Goal: Information Seeking & Learning: Learn about a topic

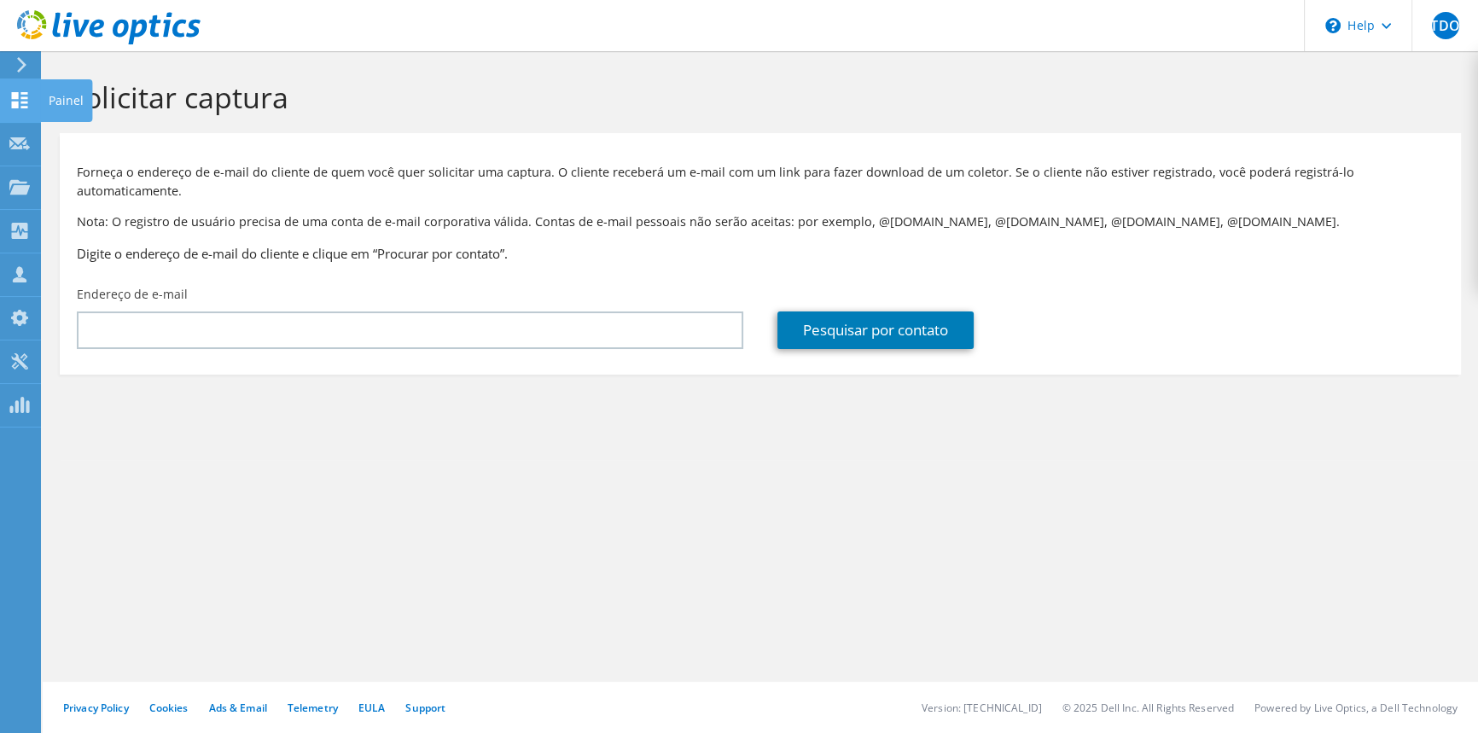
click at [19, 107] on icon at bounding box center [19, 100] width 20 height 16
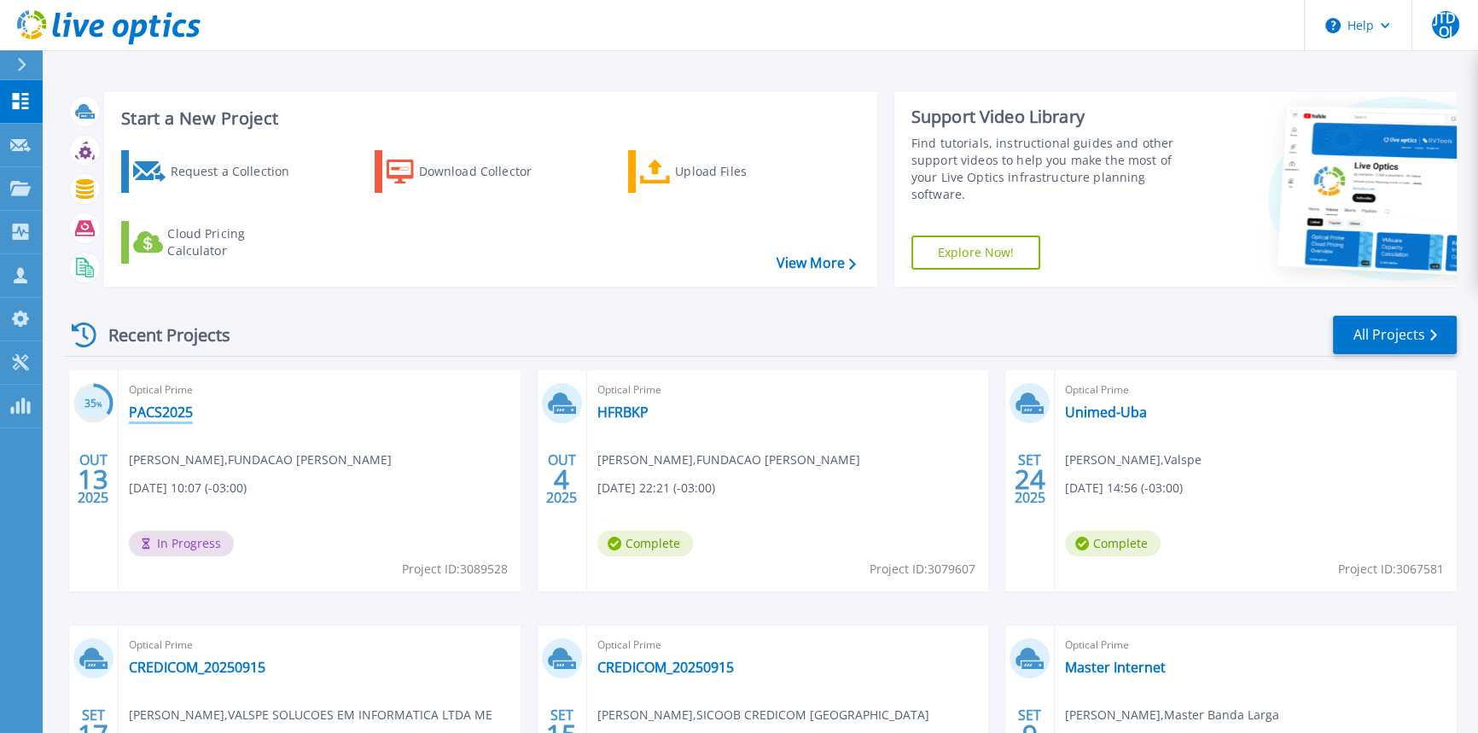
click at [158, 416] on link "PACS2025" at bounding box center [161, 412] width 64 height 17
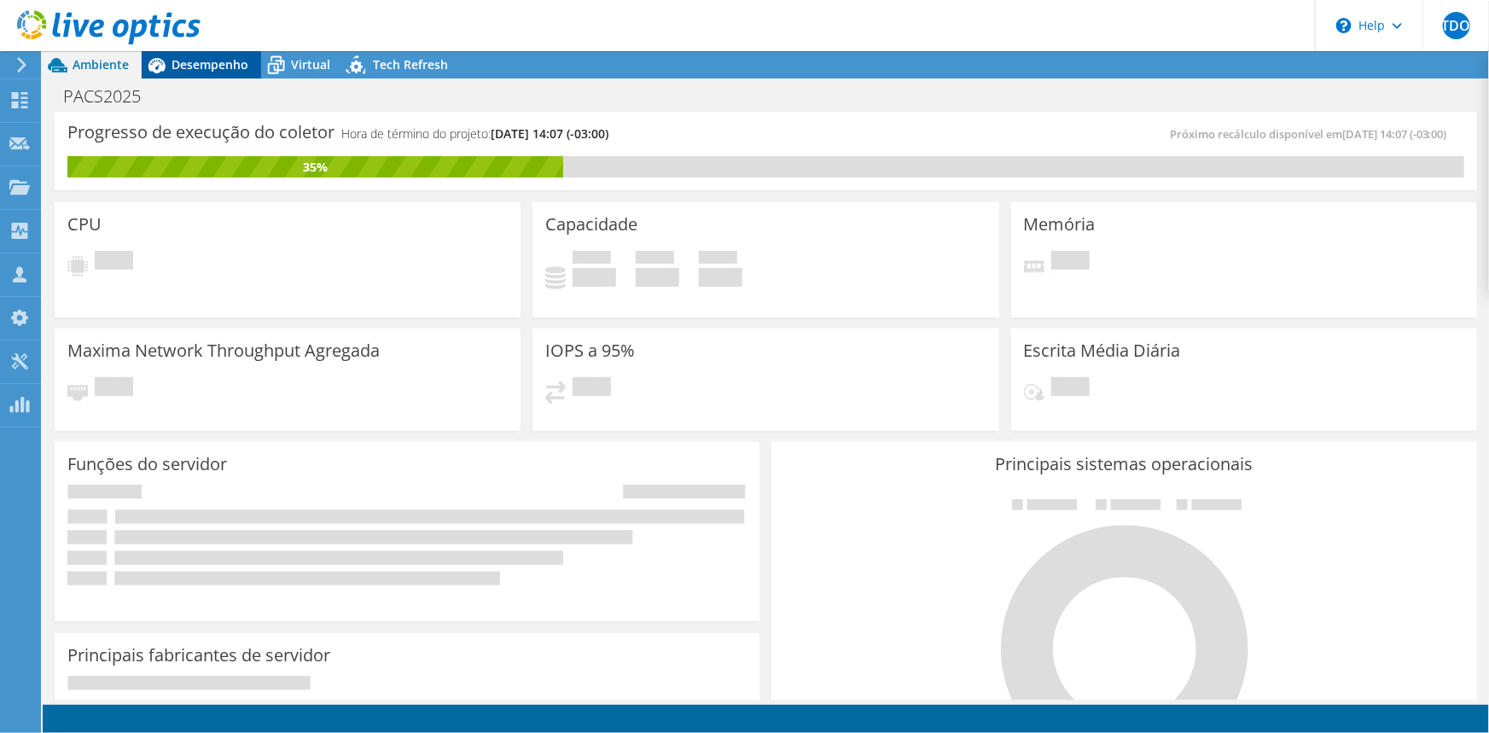
click at [182, 65] on span "Desempenho" at bounding box center [210, 64] width 77 height 16
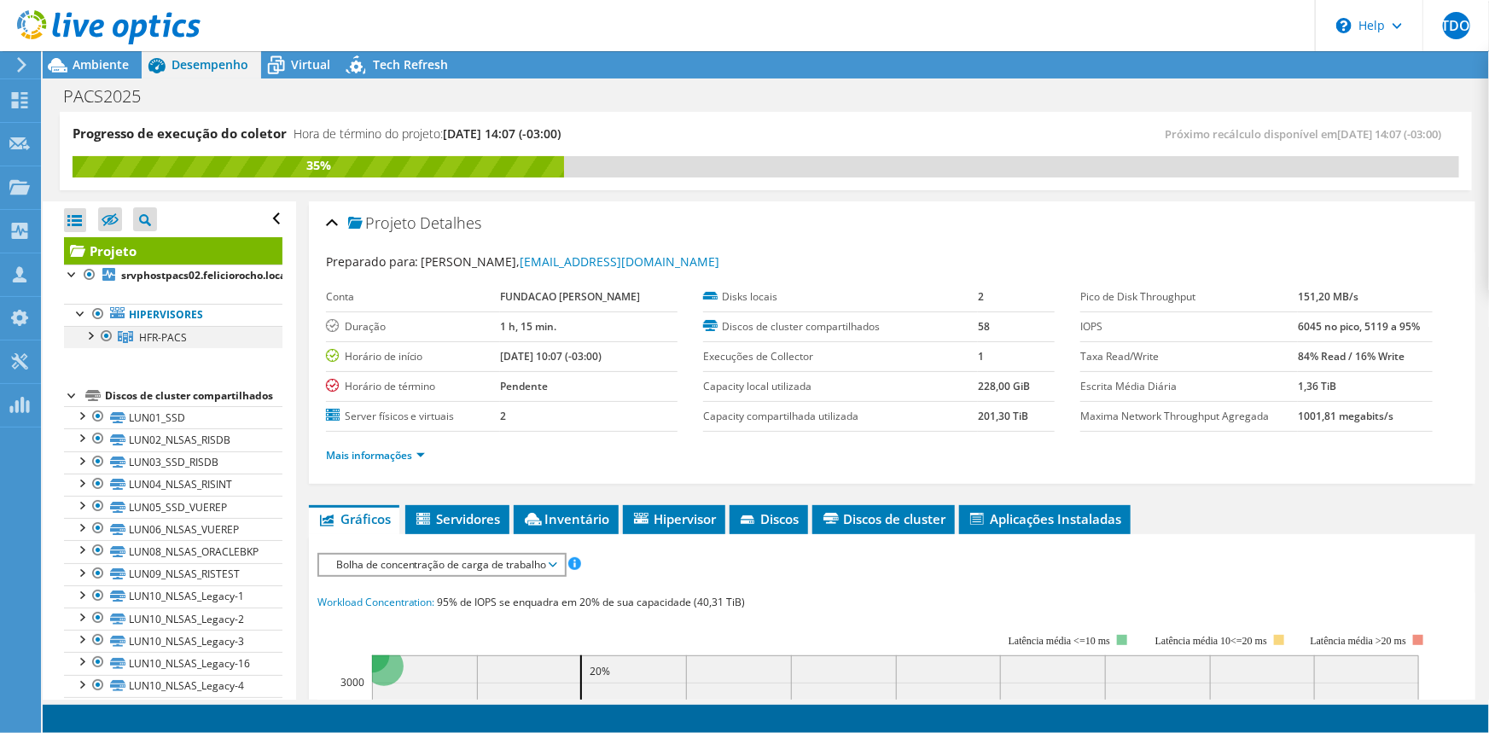
click at [89, 333] on div at bounding box center [89, 334] width 17 height 17
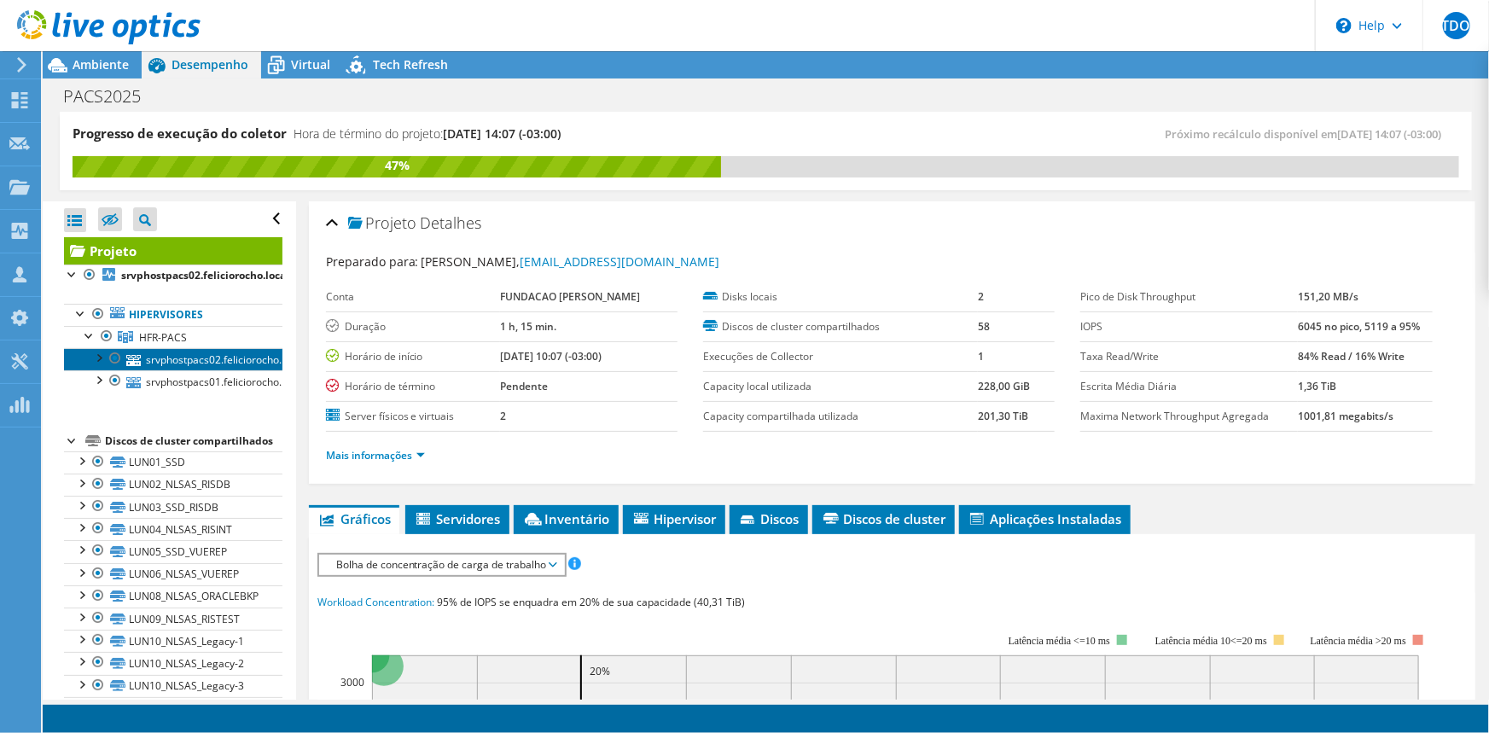
click at [195, 358] on link "srvphostpacs02.feliciorocho.local" at bounding box center [173, 359] width 218 height 22
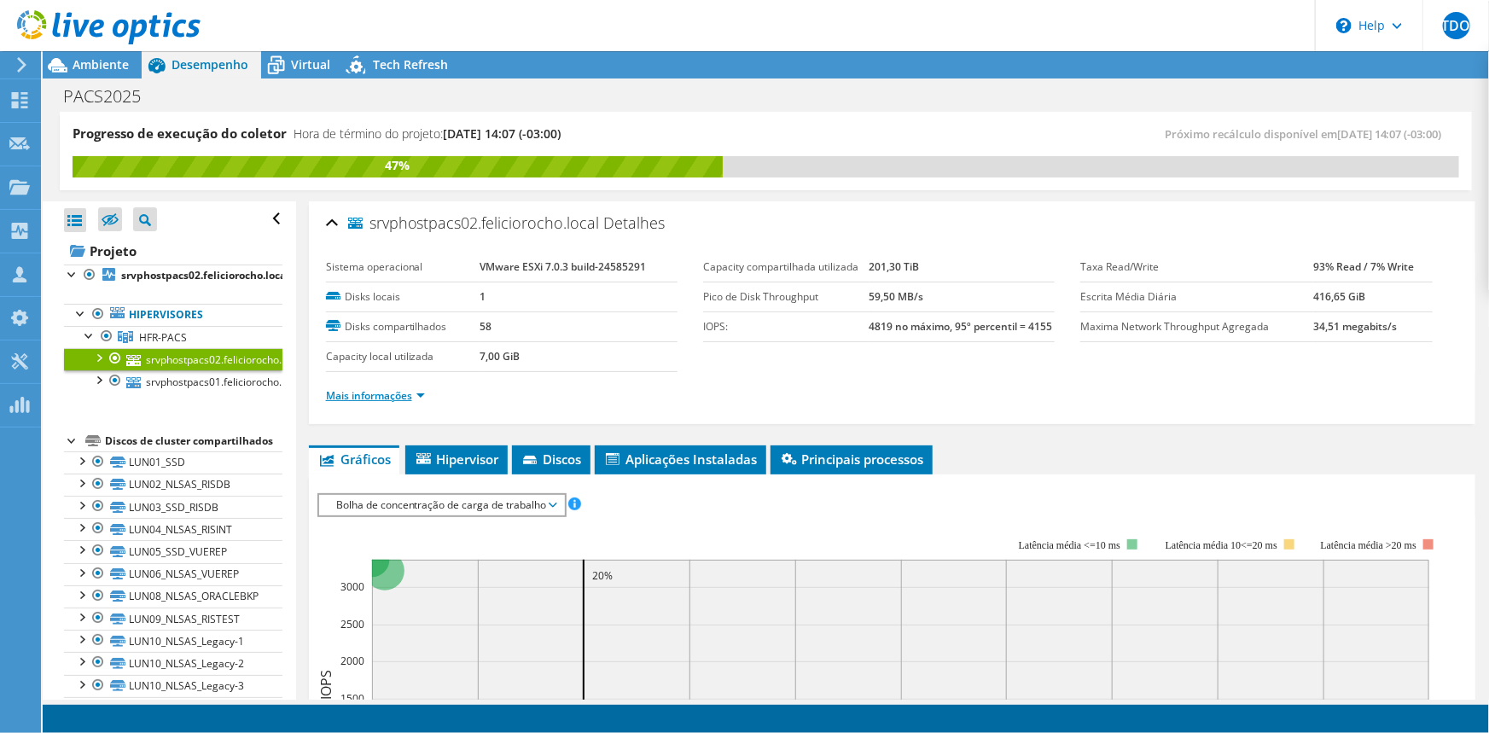
click at [399, 395] on link "Mais informações" at bounding box center [375, 395] width 99 height 15
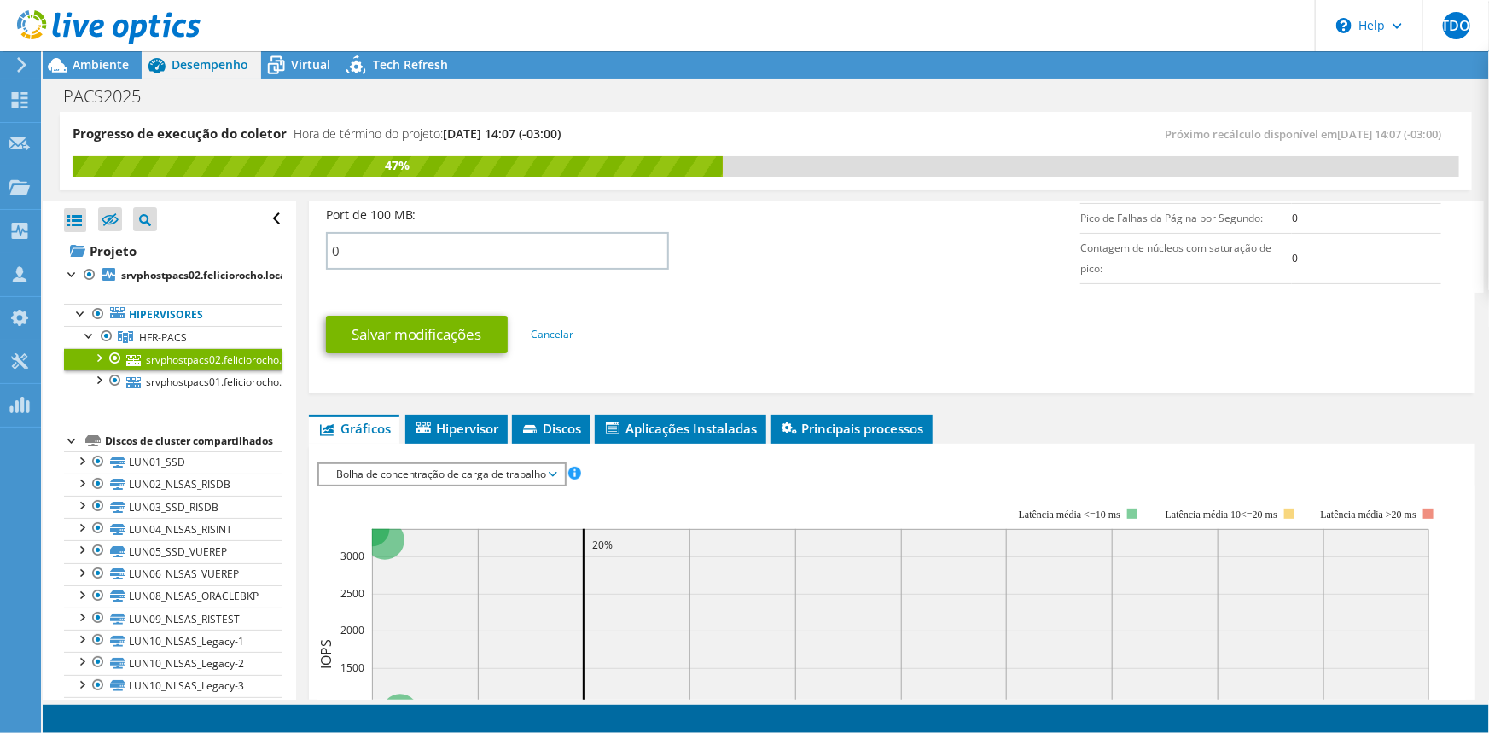
scroll to position [930, 0]
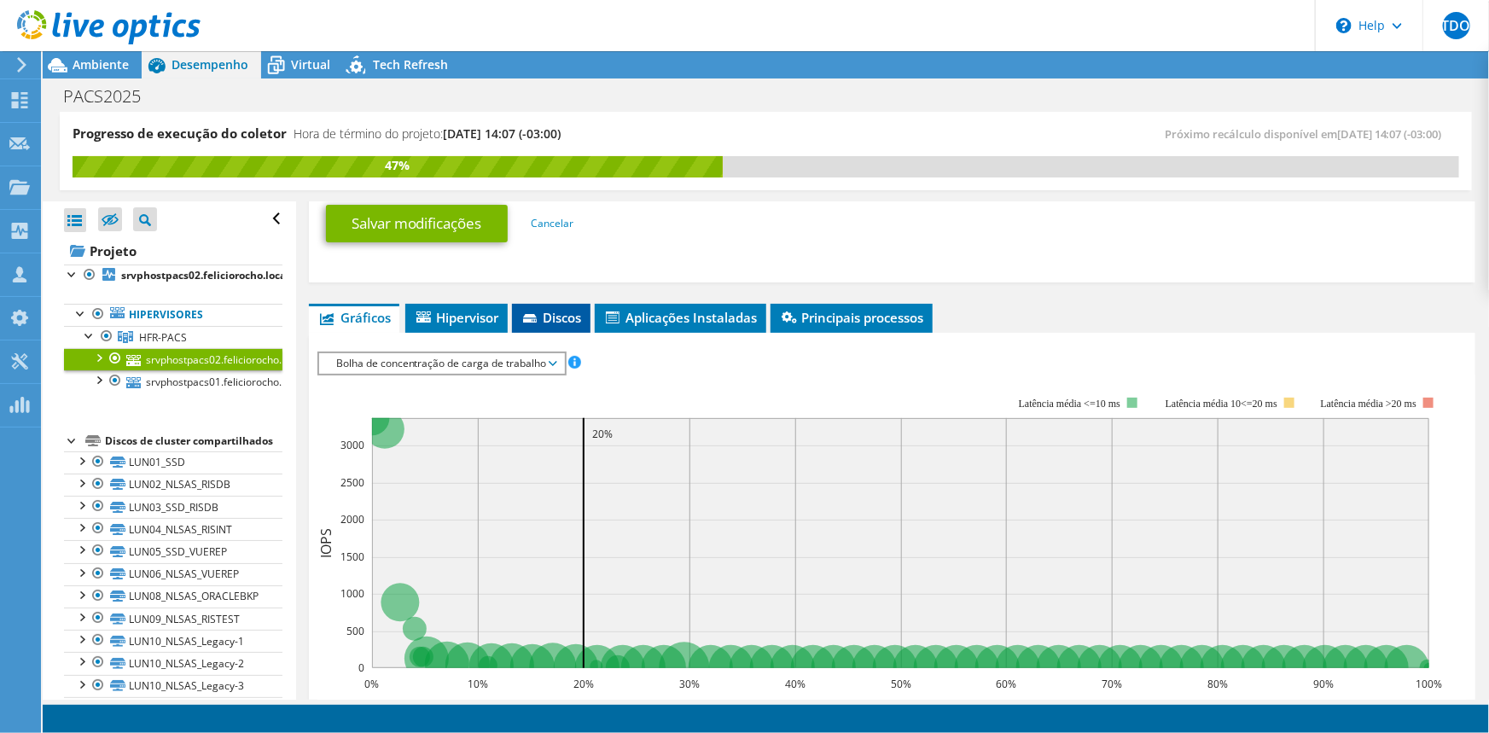
click at [562, 324] on span "Discos" at bounding box center [551, 317] width 61 height 17
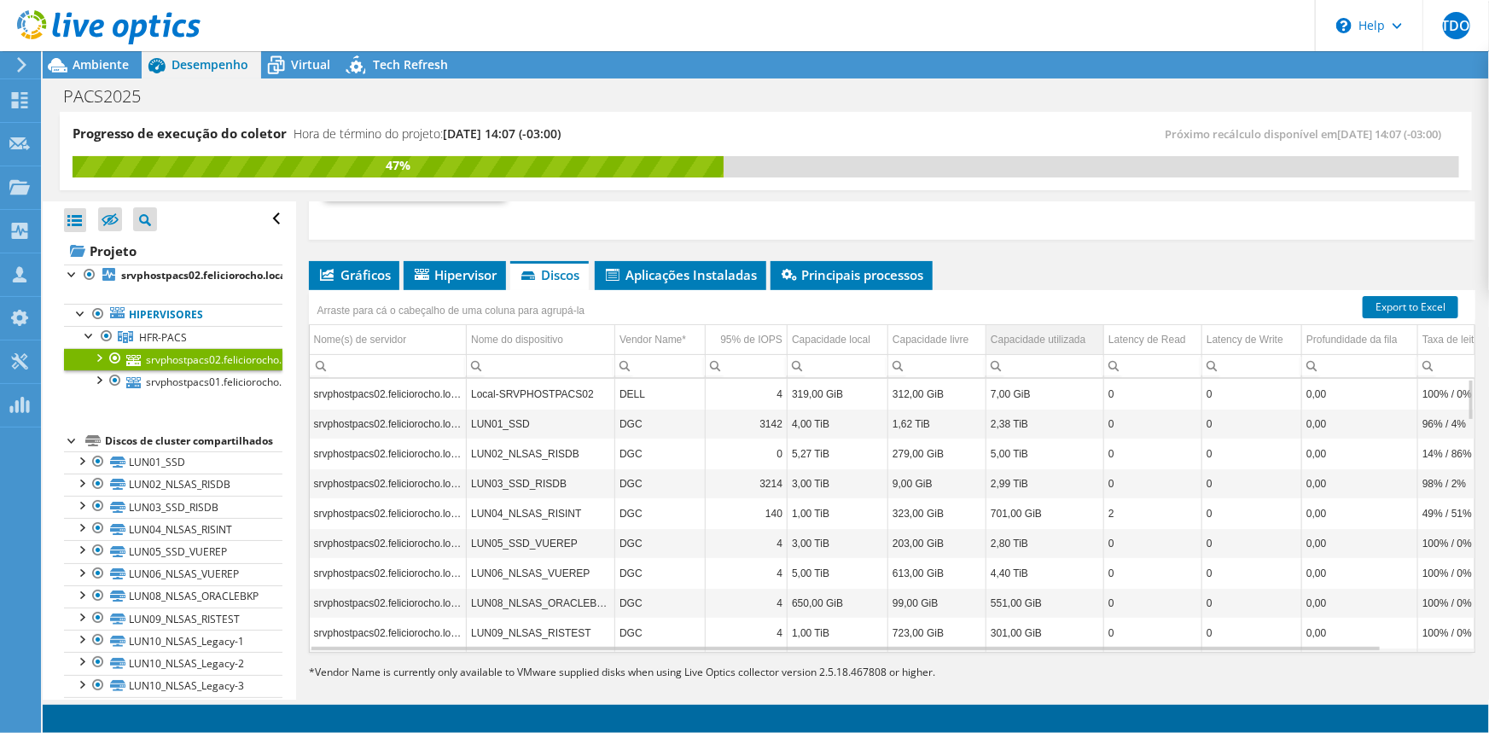
scroll to position [994, 0]
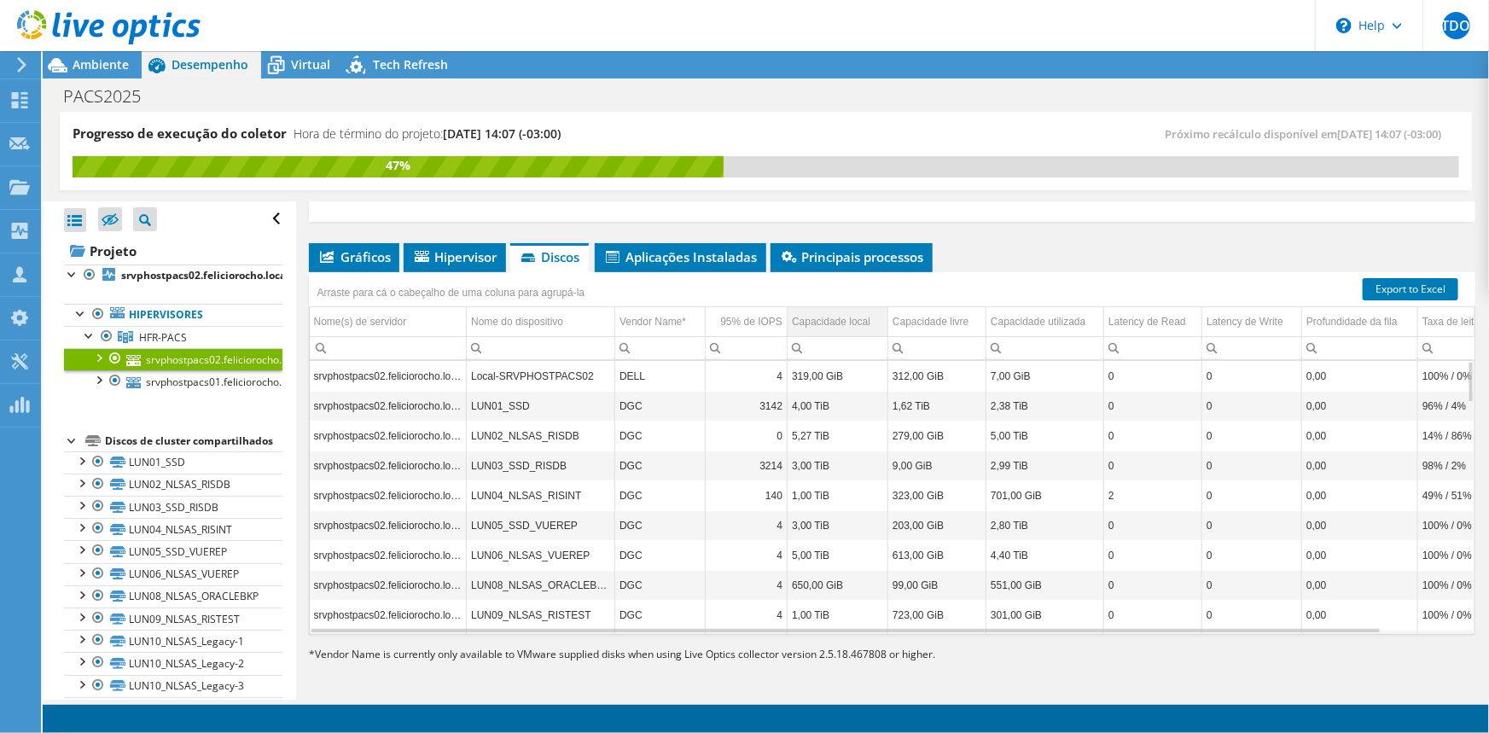
click at [852, 320] on div "Capacidade local" at bounding box center [831, 321] width 79 height 20
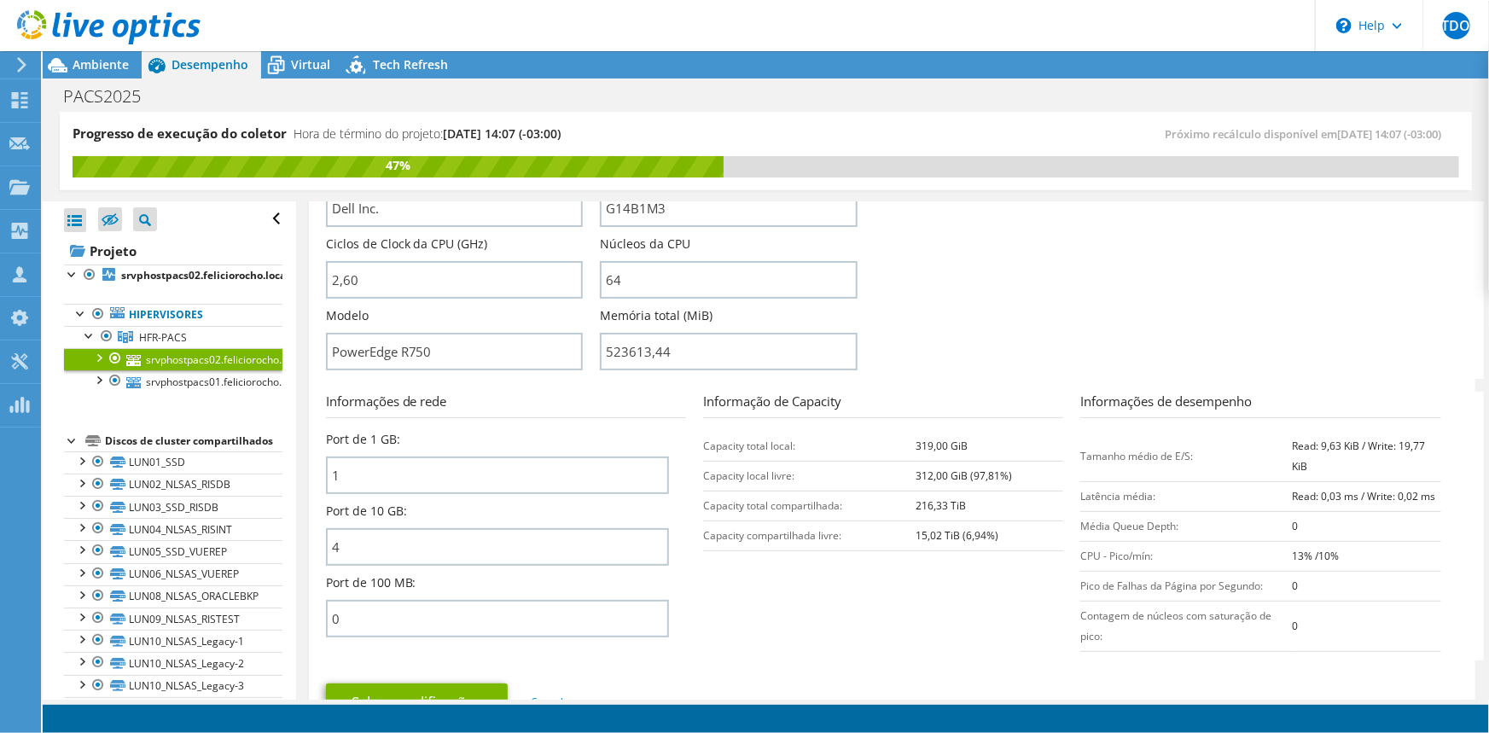
scroll to position [282, 0]
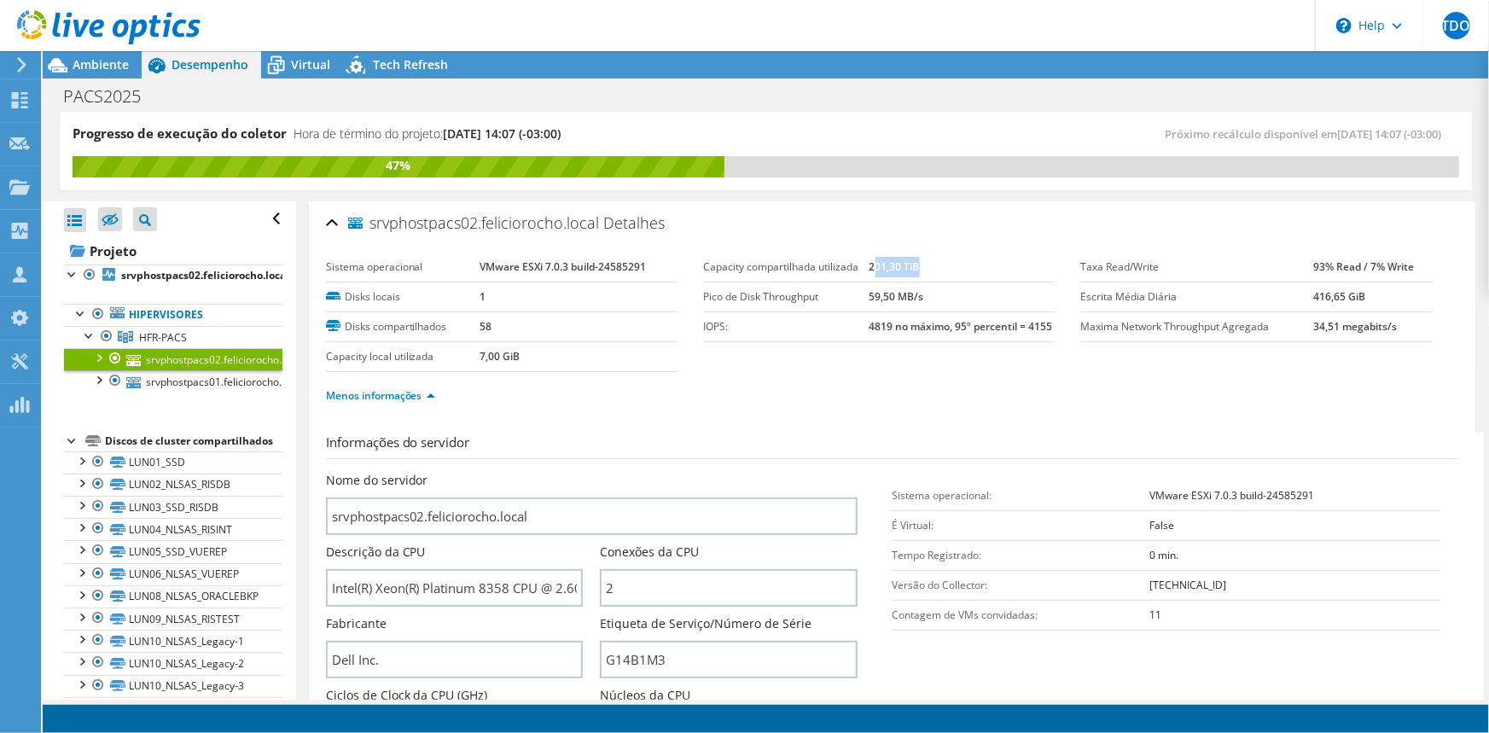
drag, startPoint x: 866, startPoint y: 265, endPoint x: 964, endPoint y: 268, distance: 98.2
click at [964, 268] on td "201,30 TiB" at bounding box center [963, 268] width 186 height 30
click at [251, 381] on link "srvphostpacs01.feliciorocho.local" at bounding box center [173, 381] width 218 height 22
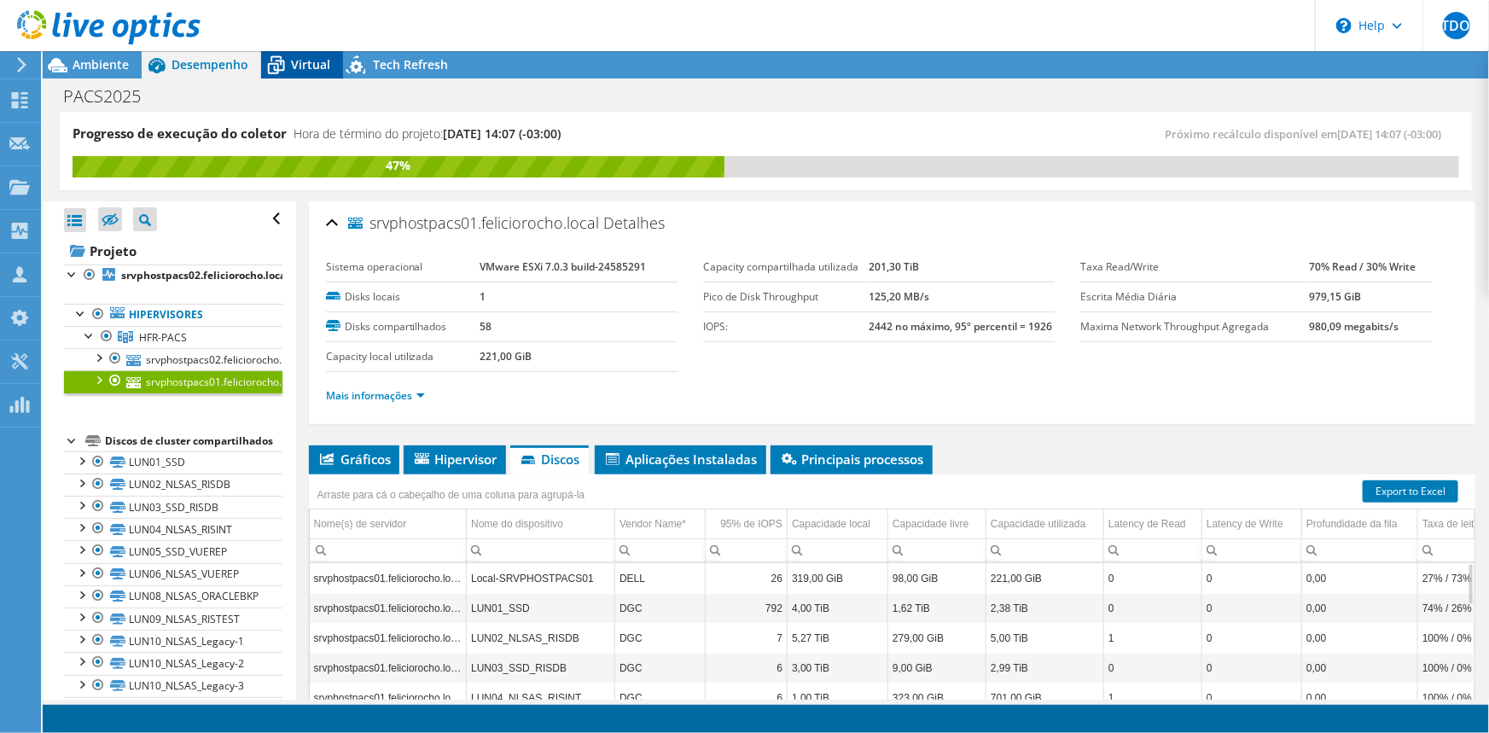
click at [311, 61] on span "Virtual" at bounding box center [310, 64] width 39 height 16
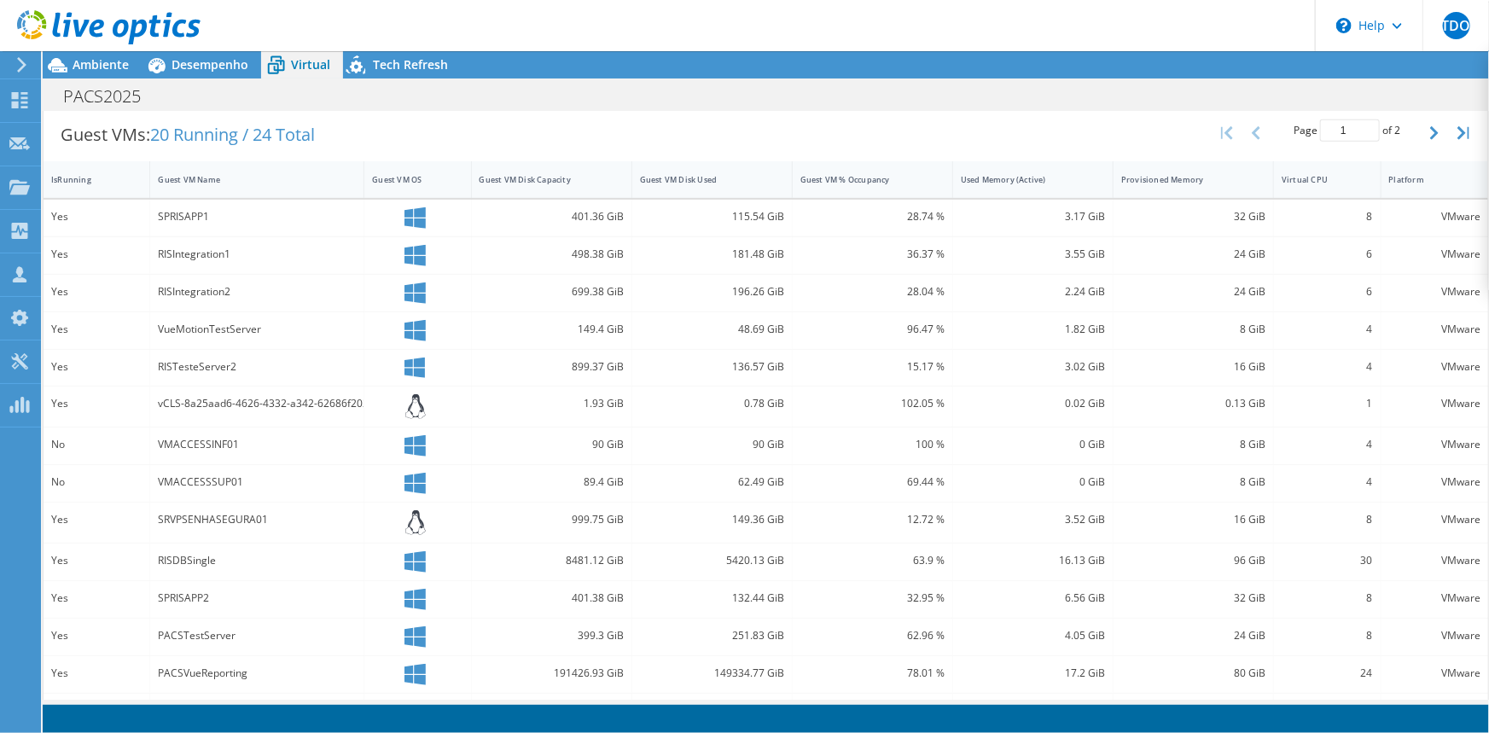
scroll to position [354, 0]
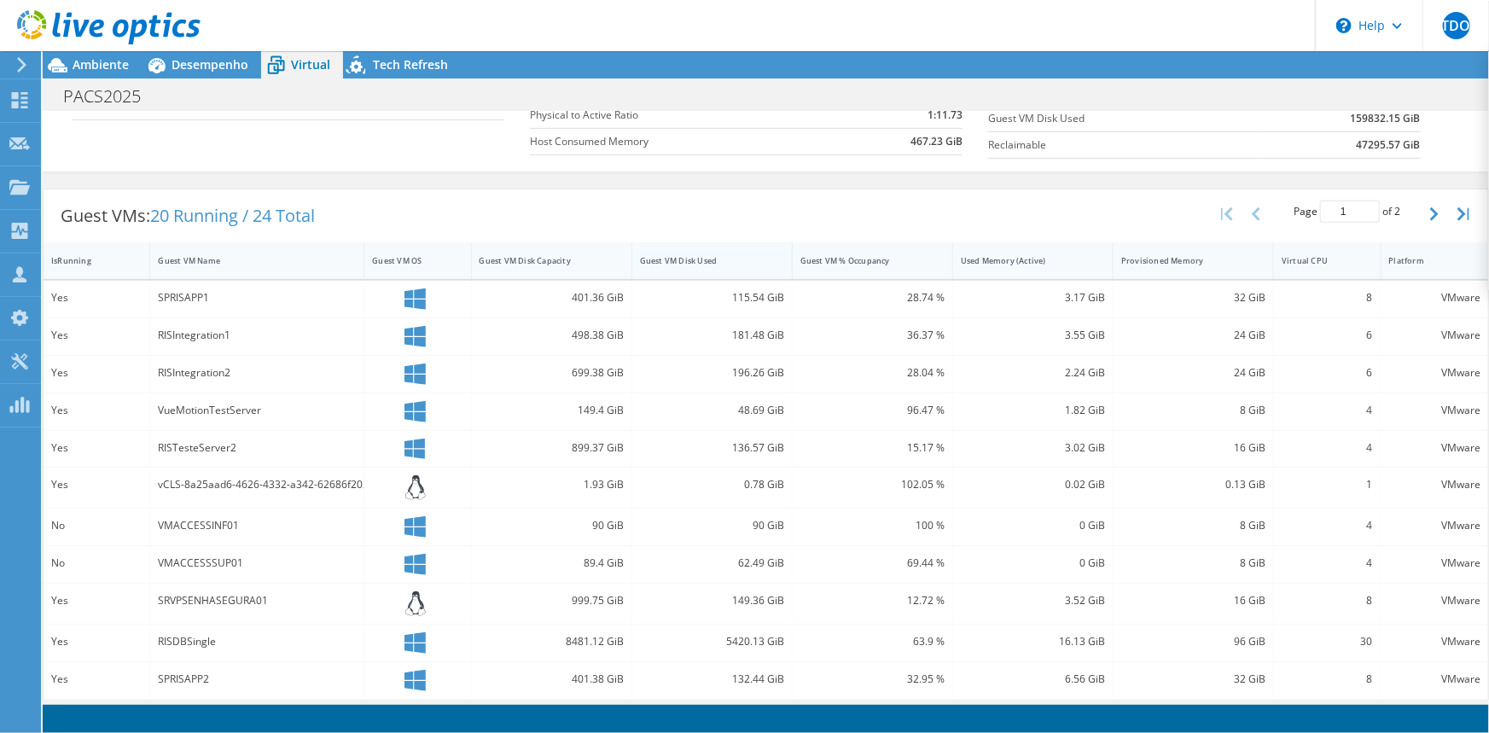
click at [704, 258] on div "Guest VM Disk Used" at bounding box center [702, 260] width 124 height 11
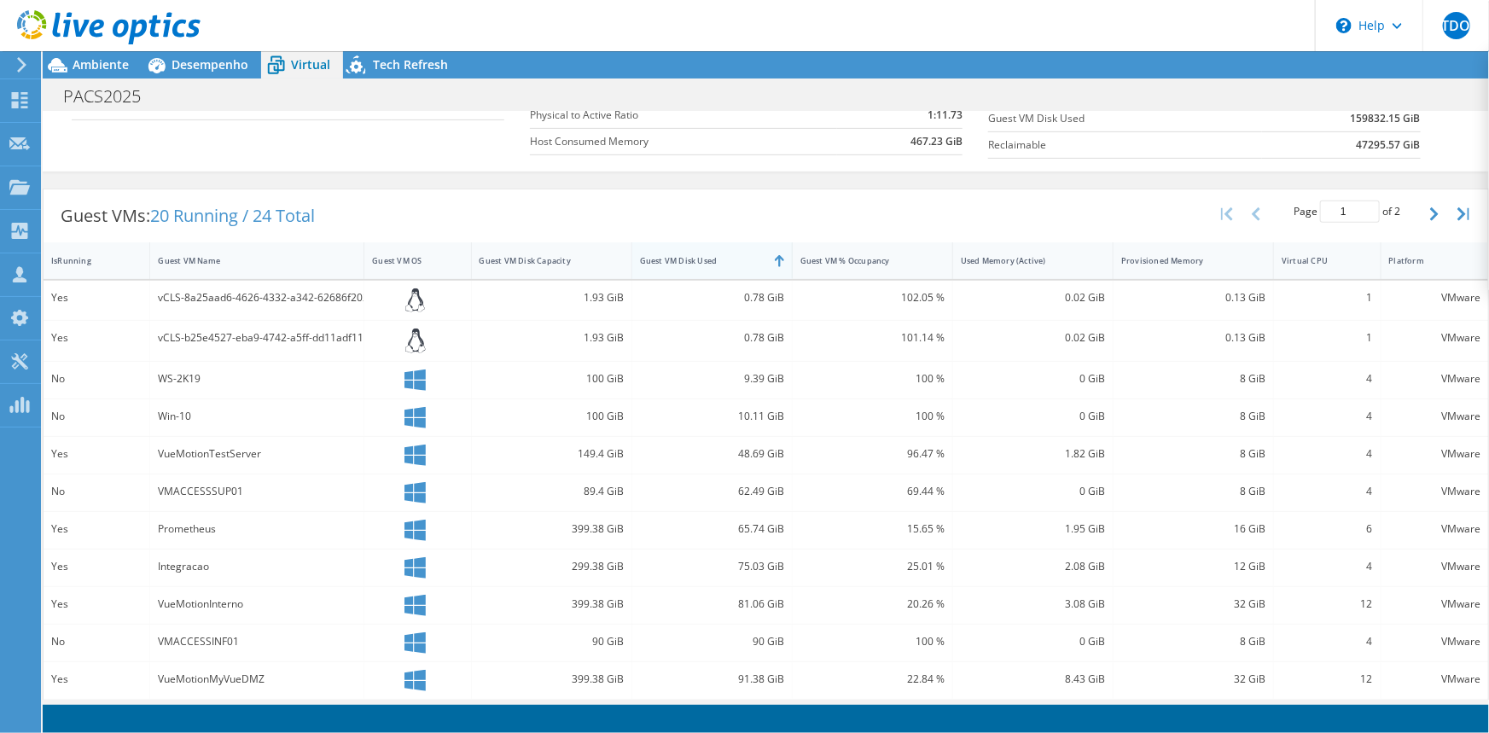
click at [704, 258] on div "Guest VM Disk Used" at bounding box center [702, 260] width 124 height 11
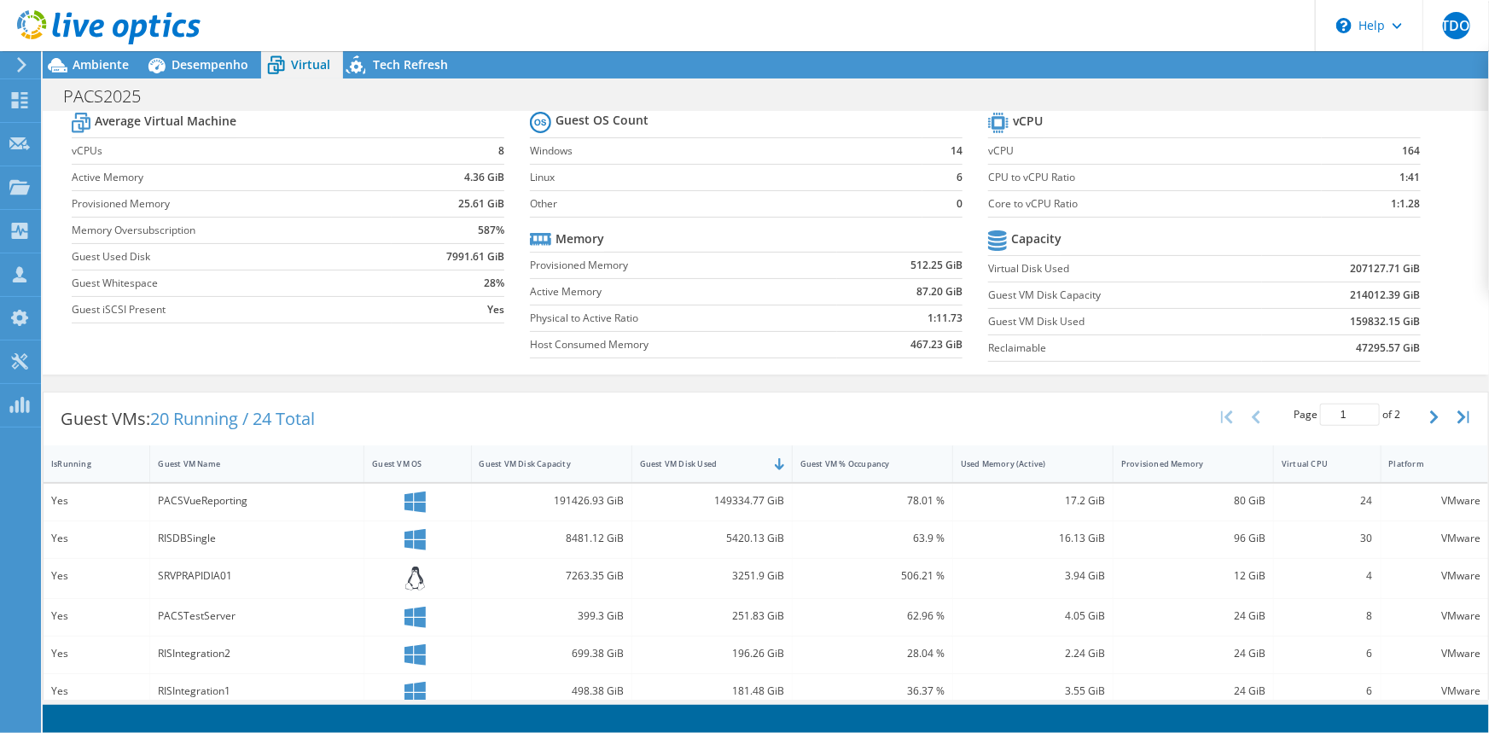
scroll to position [0, 0]
